Goal: Use online tool/utility: Utilize a website feature to perform a specific function

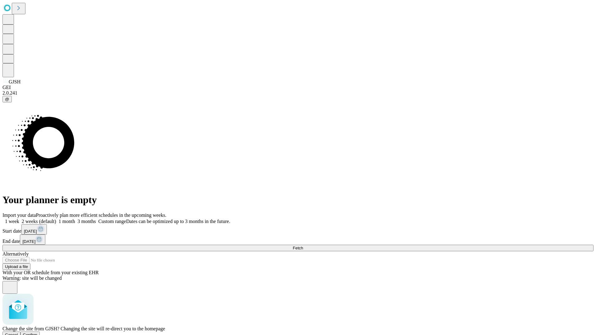
click at [38, 333] on span "Confirm" at bounding box center [30, 335] width 15 height 5
click at [75, 219] on label "1 month" at bounding box center [65, 221] width 19 height 5
click at [303, 246] on span "Fetch" at bounding box center [298, 248] width 10 height 5
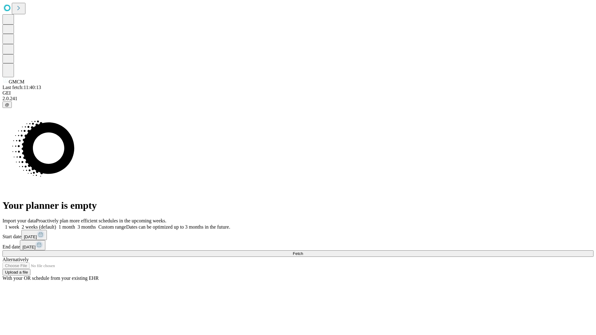
click at [75, 225] on label "1 month" at bounding box center [65, 227] width 19 height 5
click at [303, 252] on span "Fetch" at bounding box center [298, 254] width 10 height 5
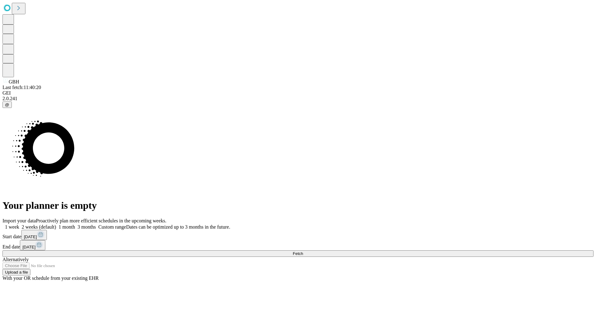
click at [75, 225] on label "1 month" at bounding box center [65, 227] width 19 height 5
click at [303, 252] on span "Fetch" at bounding box center [298, 254] width 10 height 5
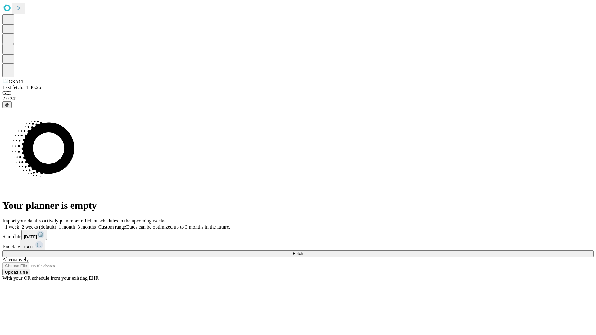
click at [75, 225] on label "1 month" at bounding box center [65, 227] width 19 height 5
click at [303, 252] on span "Fetch" at bounding box center [298, 254] width 10 height 5
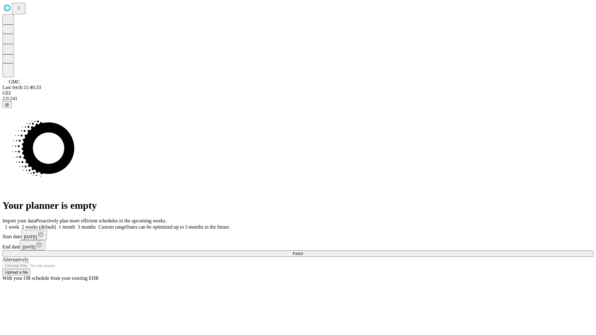
click at [75, 225] on label "1 month" at bounding box center [65, 227] width 19 height 5
click at [303, 252] on span "Fetch" at bounding box center [298, 254] width 10 height 5
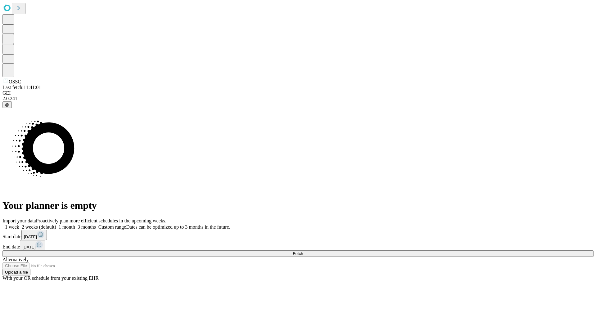
click at [75, 225] on label "1 month" at bounding box center [65, 227] width 19 height 5
click at [303, 252] on span "Fetch" at bounding box center [298, 254] width 10 height 5
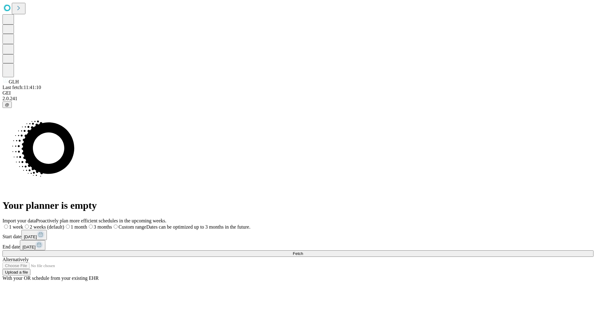
click at [87, 225] on label "1 month" at bounding box center [75, 227] width 23 height 5
click at [303, 252] on span "Fetch" at bounding box center [298, 254] width 10 height 5
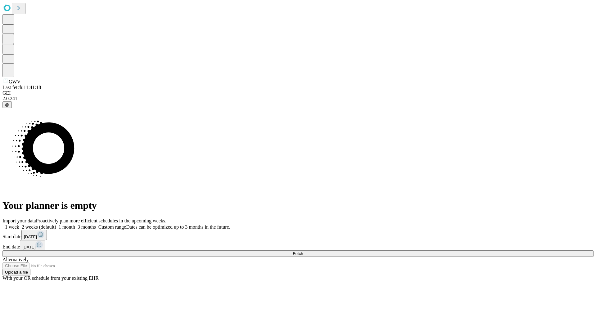
click at [75, 225] on label "1 month" at bounding box center [65, 227] width 19 height 5
click at [303, 252] on span "Fetch" at bounding box center [298, 254] width 10 height 5
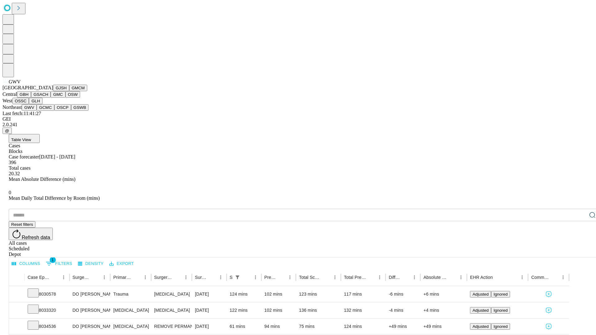
click at [48, 111] on button "GCMC" at bounding box center [46, 107] width 18 height 7
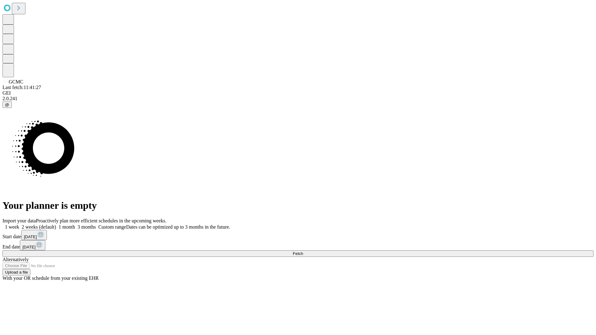
click at [75, 225] on label "1 month" at bounding box center [65, 227] width 19 height 5
click at [303, 252] on span "Fetch" at bounding box center [298, 254] width 10 height 5
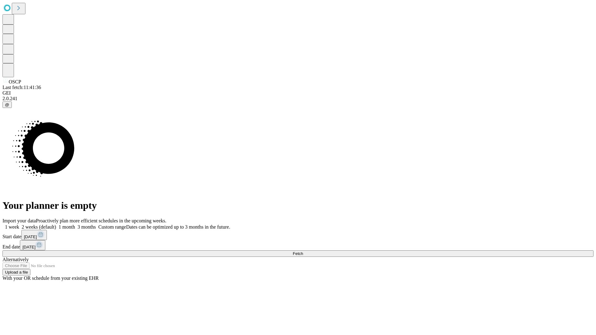
click at [75, 225] on label "1 month" at bounding box center [65, 227] width 19 height 5
click at [303, 252] on span "Fetch" at bounding box center [298, 254] width 10 height 5
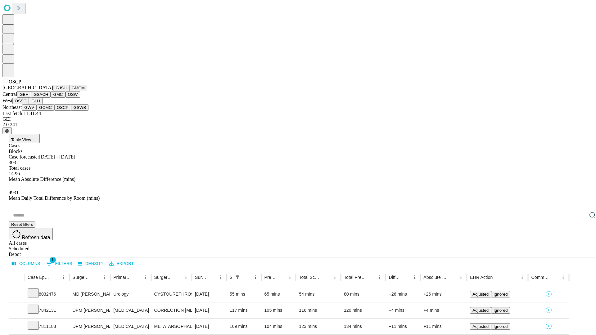
click at [71, 111] on button "GSWB" at bounding box center [80, 107] width 18 height 7
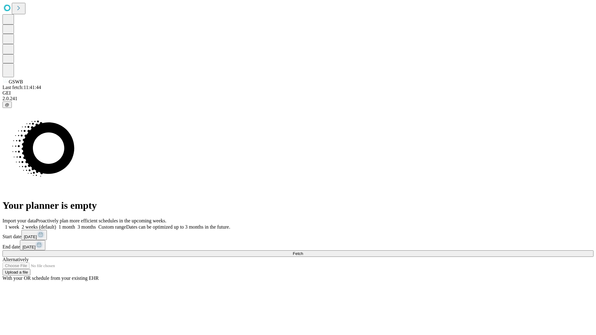
click at [75, 225] on label "1 month" at bounding box center [65, 227] width 19 height 5
click at [303, 252] on span "Fetch" at bounding box center [298, 254] width 10 height 5
